Goal: Task Accomplishment & Management: Complete application form

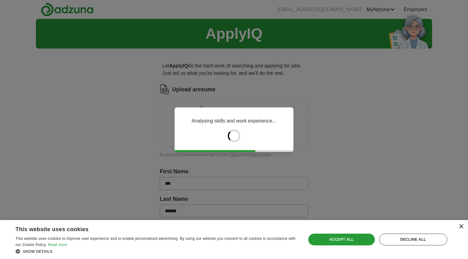
click at [393, 226] on div "×" at bounding box center [460, 226] width 5 height 5
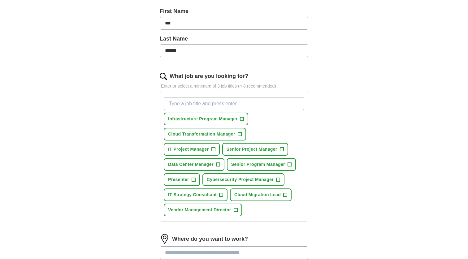
scroll to position [136, 0]
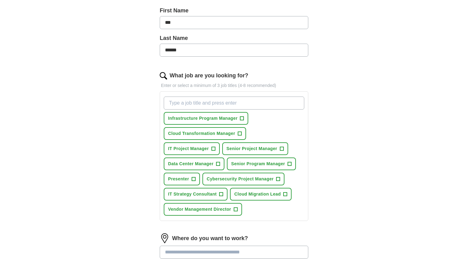
click at [283, 149] on span "+" at bounding box center [282, 148] width 4 height 5
click at [243, 118] on span "+" at bounding box center [242, 118] width 4 height 5
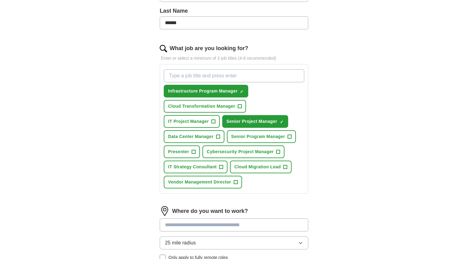
scroll to position [174, 0]
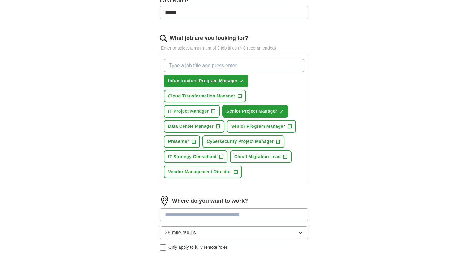
click at [219, 127] on span "+" at bounding box center [218, 126] width 4 height 5
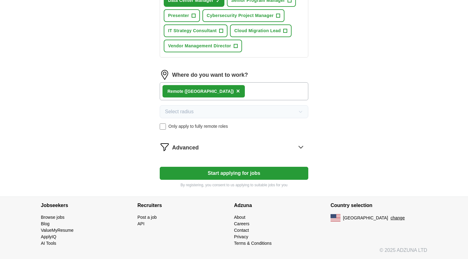
scroll to position [300, 0]
click at [302, 147] on icon at bounding box center [300, 147] width 4 height 2
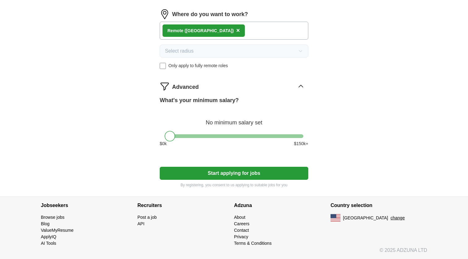
scroll to position [360, 0]
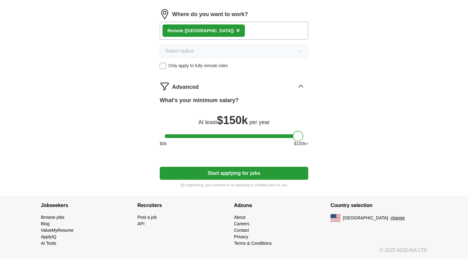
click at [301, 137] on div at bounding box center [234, 136] width 139 height 4
click at [285, 136] on div at bounding box center [234, 136] width 139 height 4
click at [276, 136] on div at bounding box center [234, 136] width 139 height 4
click at [274, 137] on div at bounding box center [276, 136] width 11 height 11
click at [230, 174] on button "Start applying for jobs" at bounding box center [234, 173] width 148 height 13
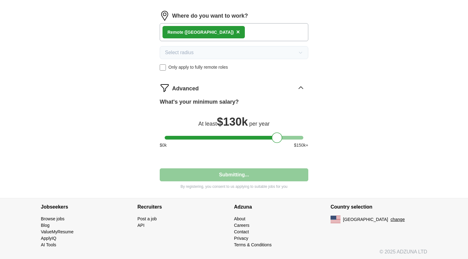
select select "**"
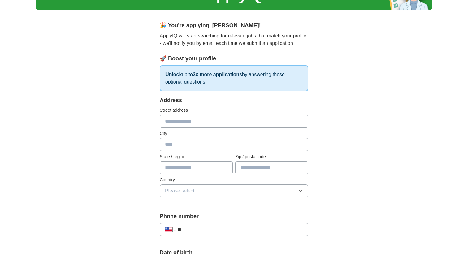
scroll to position [38, 0]
click at [300, 190] on icon "button" at bounding box center [300, 190] width 5 height 5
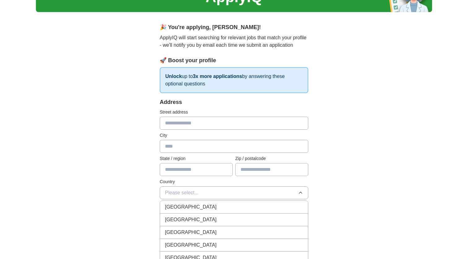
click at [207, 220] on div "[GEOGRAPHIC_DATA]" at bounding box center [234, 219] width 138 height 7
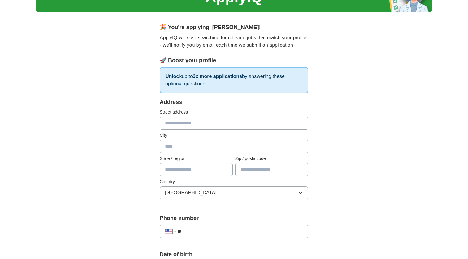
click at [219, 170] on input "text" at bounding box center [196, 169] width 73 height 13
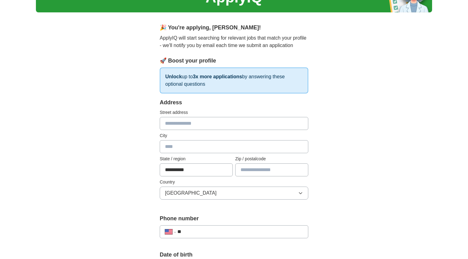
type input "**********"
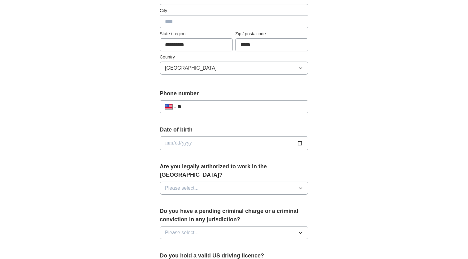
scroll to position [163, 0]
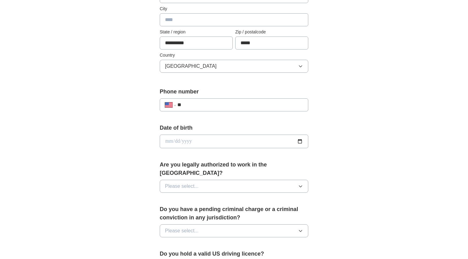
type input "*****"
click at [182, 182] on span "Please select..." at bounding box center [182, 185] width 34 height 7
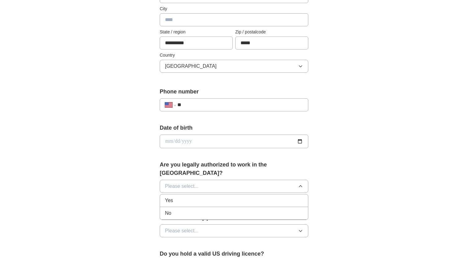
drag, startPoint x: 173, startPoint y: 192, endPoint x: 206, endPoint y: 194, distance: 32.8
click at [174, 197] on div "Yes" at bounding box center [234, 200] width 138 height 7
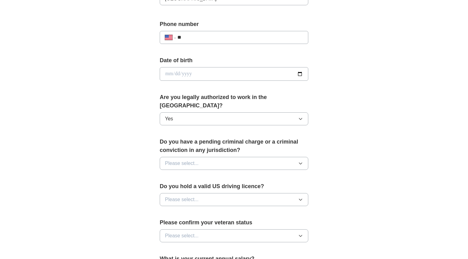
scroll to position [231, 0]
click at [201, 156] on button "Please select..." at bounding box center [234, 162] width 148 height 13
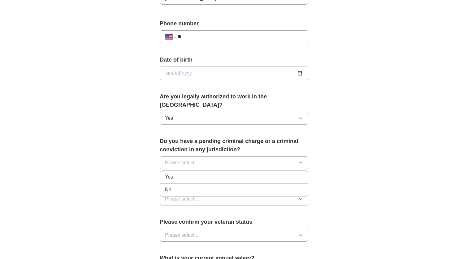
click at [178, 186] on div "No" at bounding box center [234, 189] width 138 height 7
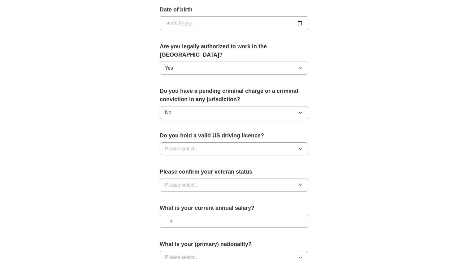
scroll to position [284, 0]
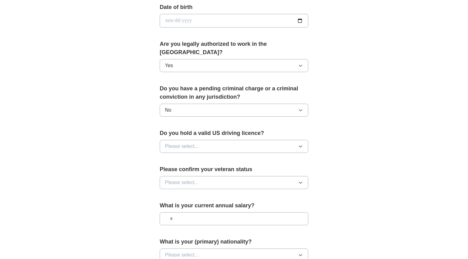
click at [193, 143] on span "Please select..." at bounding box center [182, 146] width 34 height 7
click at [184, 157] on div "Yes" at bounding box center [234, 160] width 138 height 7
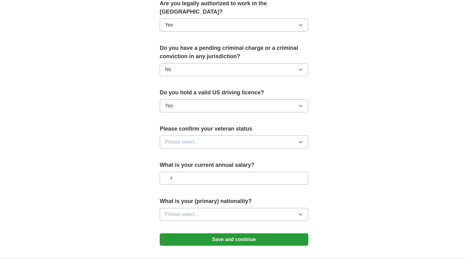
scroll to position [325, 0]
click at [189, 138] on span "Please select..." at bounding box center [182, 141] width 34 height 7
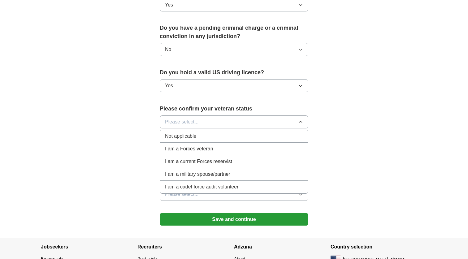
scroll to position [343, 0]
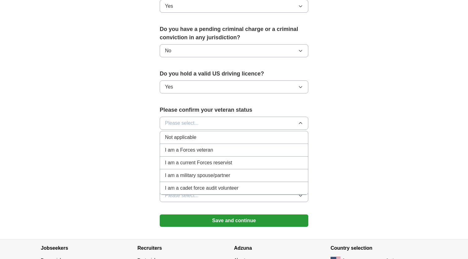
click at [206, 134] on div "Not applicable" at bounding box center [234, 137] width 138 height 7
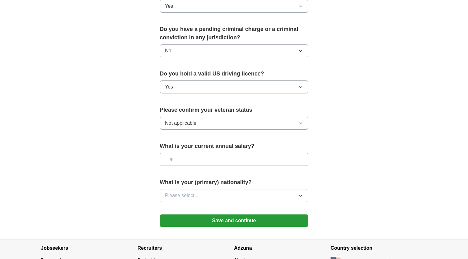
click at [192, 192] on span "Please select..." at bounding box center [182, 195] width 34 height 7
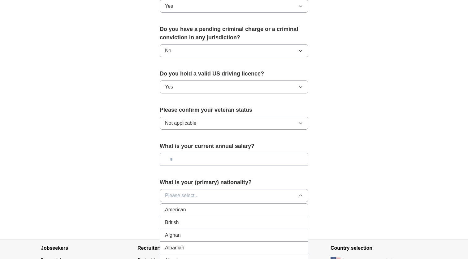
click at [178, 206] on span "American" at bounding box center [175, 209] width 21 height 7
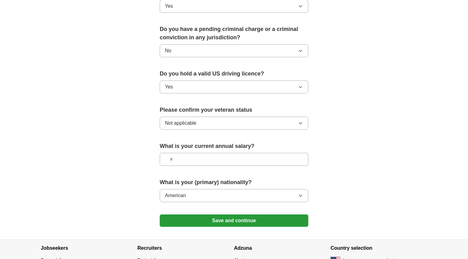
click at [250, 214] on button "Save and continue" at bounding box center [234, 220] width 148 height 12
